Goal: Transaction & Acquisition: Purchase product/service

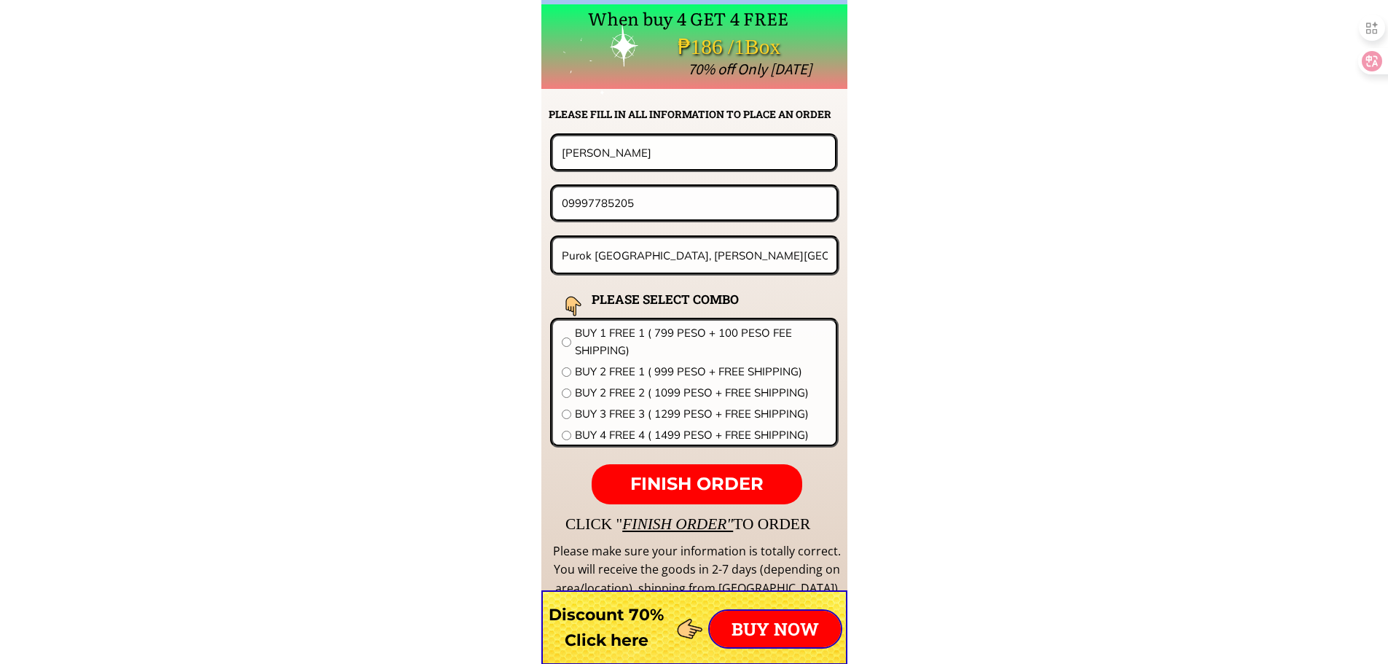
scroll to position [11436, 0]
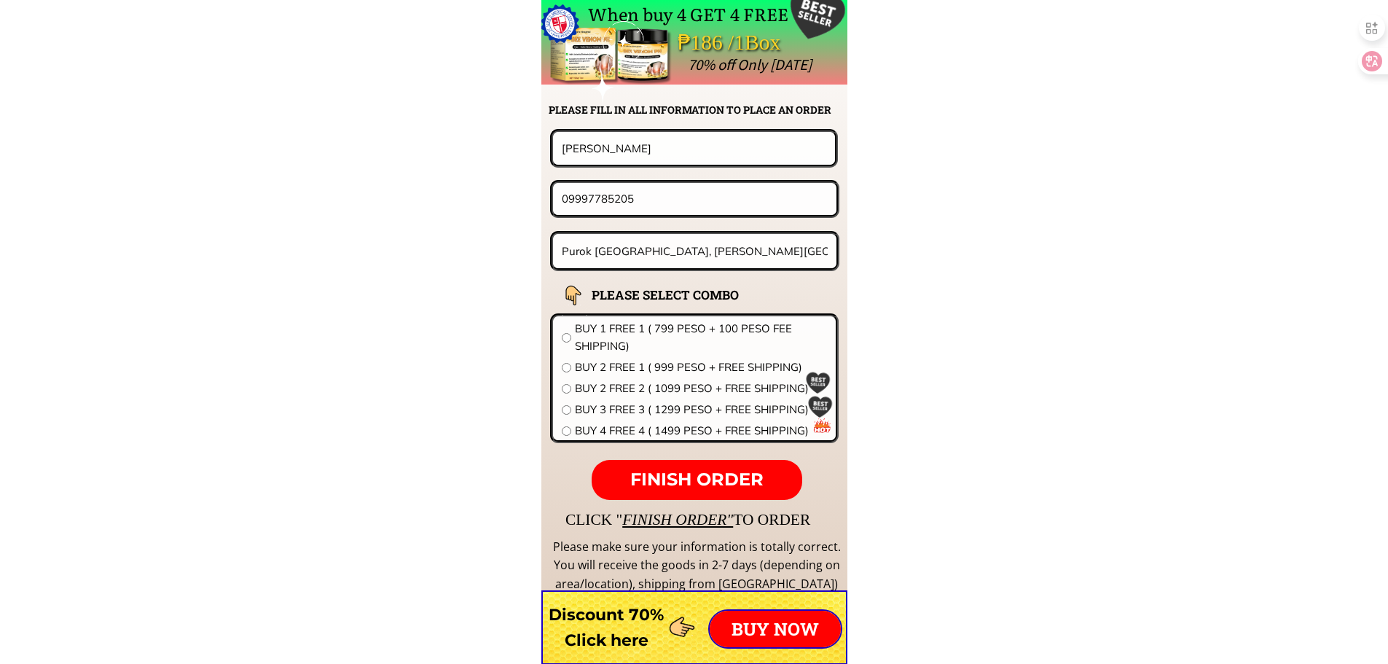
drag, startPoint x: 670, startPoint y: 155, endPoint x: 272, endPoint y: 154, distance: 397.9
paste input "Mrs. [PERSON_NAME] Elicana zeta"
type input "Mrs. [PERSON_NAME] Elicana zeta"
drag, startPoint x: 671, startPoint y: 202, endPoint x: 273, endPoint y: 198, distance: 397.9
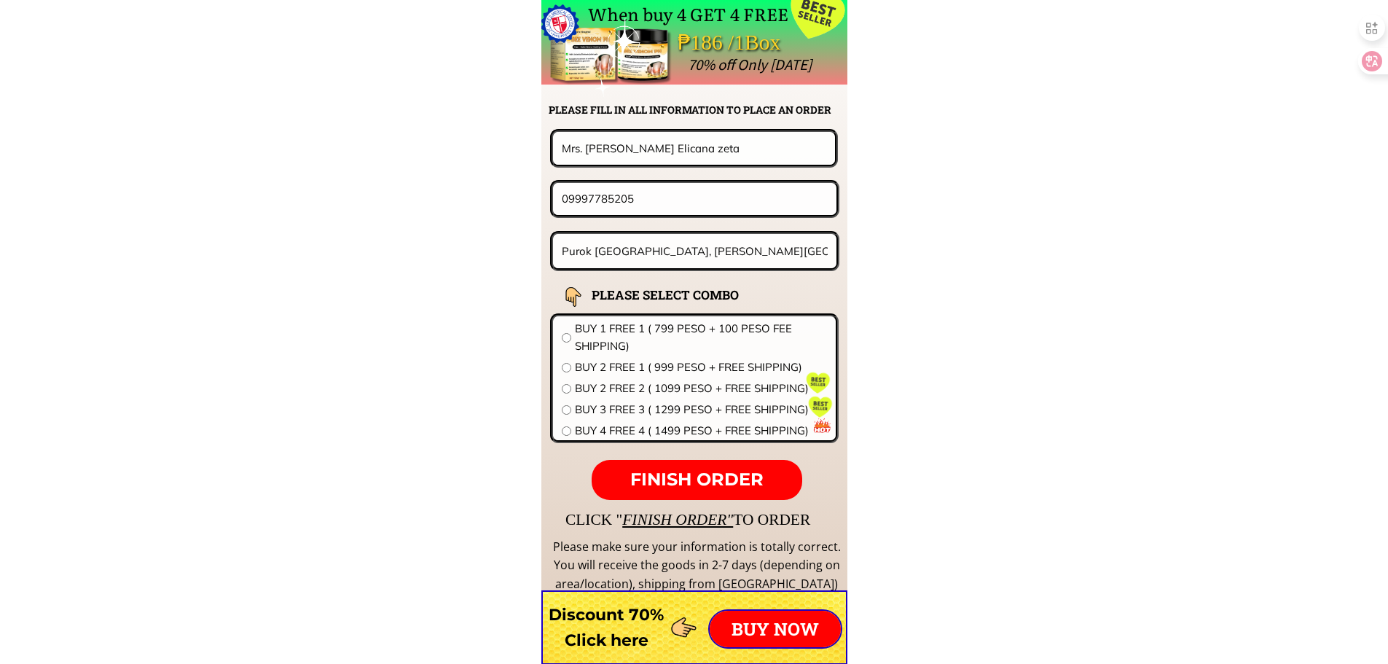
paste input "198801873"
type input "09198801873"
click at [638, 232] on div "Purok [GEOGRAPHIC_DATA], [PERSON_NAME][GEOGRAPHIC_DATA] [GEOGRAPHIC_DATA]" at bounding box center [695, 251] width 290 height 40
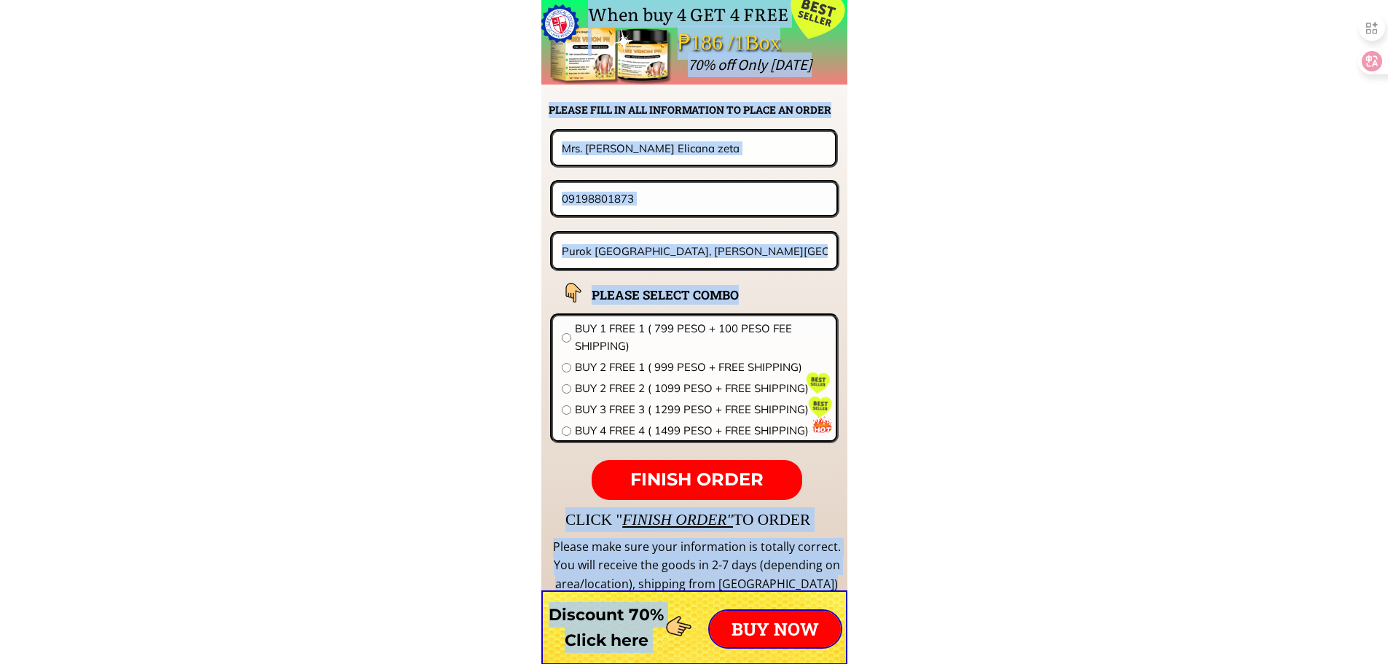
click at [638, 248] on input "Purok [GEOGRAPHIC_DATA], [PERSON_NAME][GEOGRAPHIC_DATA] [GEOGRAPHIC_DATA]" at bounding box center [695, 251] width 274 height 34
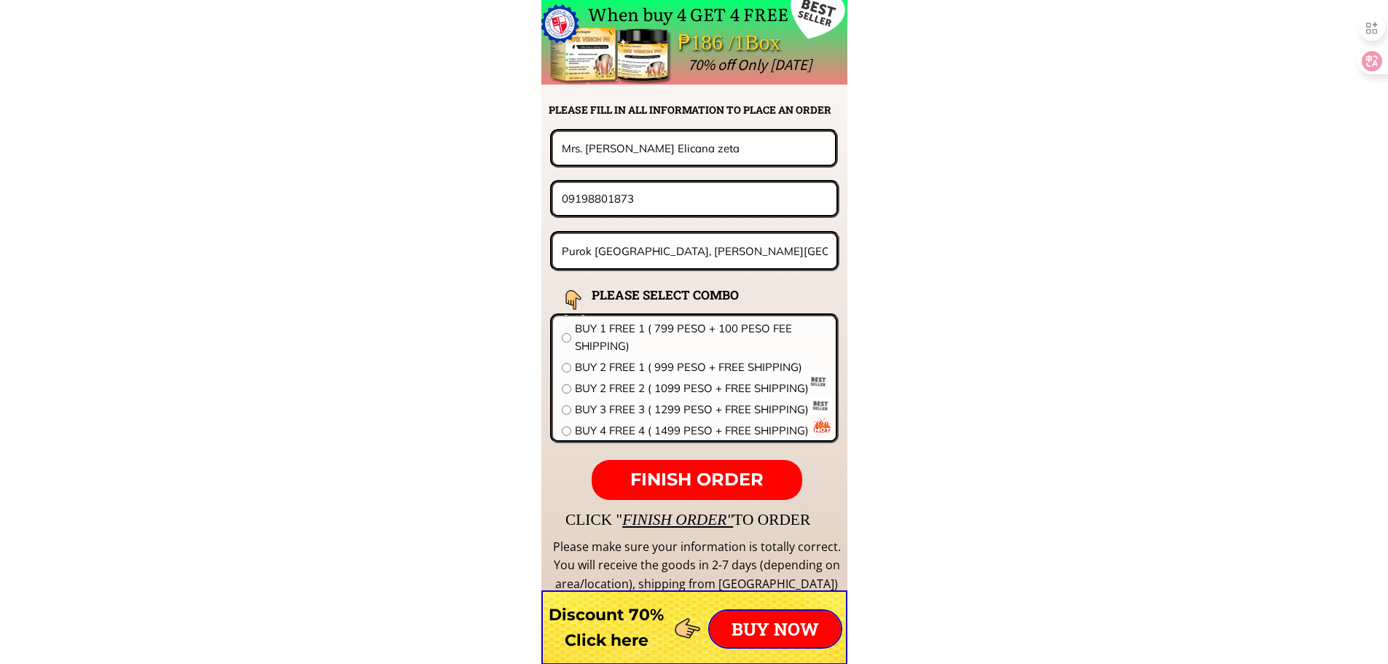
click at [639, 257] on input "Purok [GEOGRAPHIC_DATA], [PERSON_NAME][GEOGRAPHIC_DATA] [GEOGRAPHIC_DATA]" at bounding box center [695, 251] width 274 height 34
paste input "Brhy. Fpton detio paon Rpxas city capiz"
type input "Brhy. Fpton detio paon Rpxas city capiz"
click at [653, 432] on span "BUY 4 FREE 4 ( 1499 PESO + FREE SHIPPING)" at bounding box center [701, 430] width 252 height 17
radio input "true"
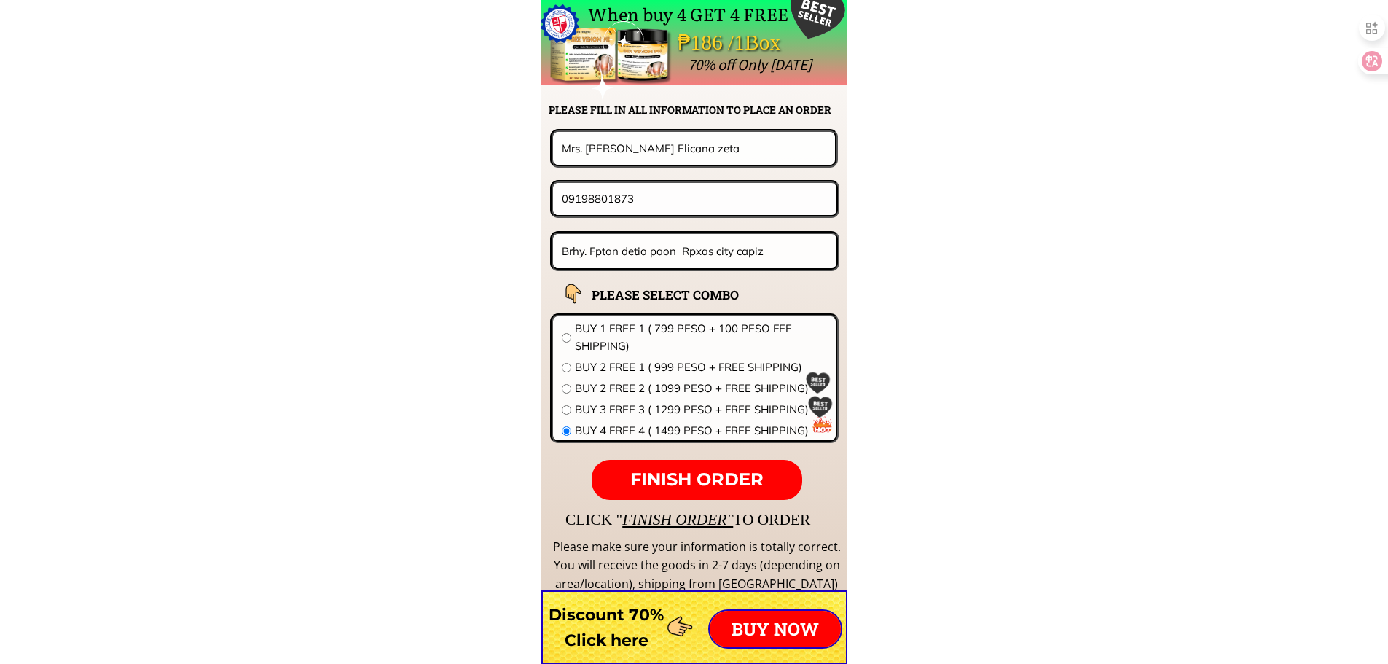
click at [662, 460] on div "FINISH ORDER" at bounding box center [697, 480] width 210 height 41
click at [667, 470] on p "● ● ●" at bounding box center [697, 480] width 210 height 41
